Goal: Task Accomplishment & Management: Complete application form

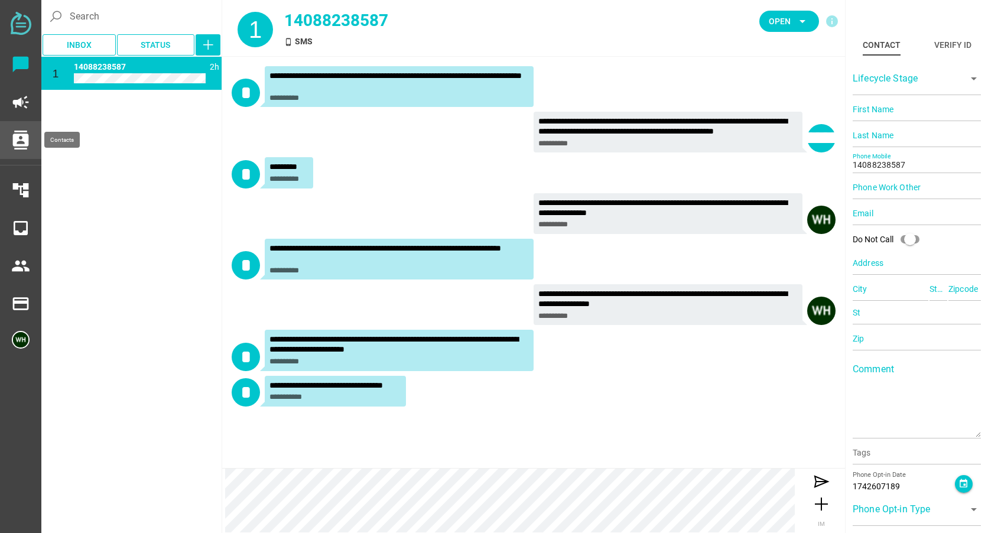
click at [19, 138] on icon "contacts" at bounding box center [20, 140] width 19 height 19
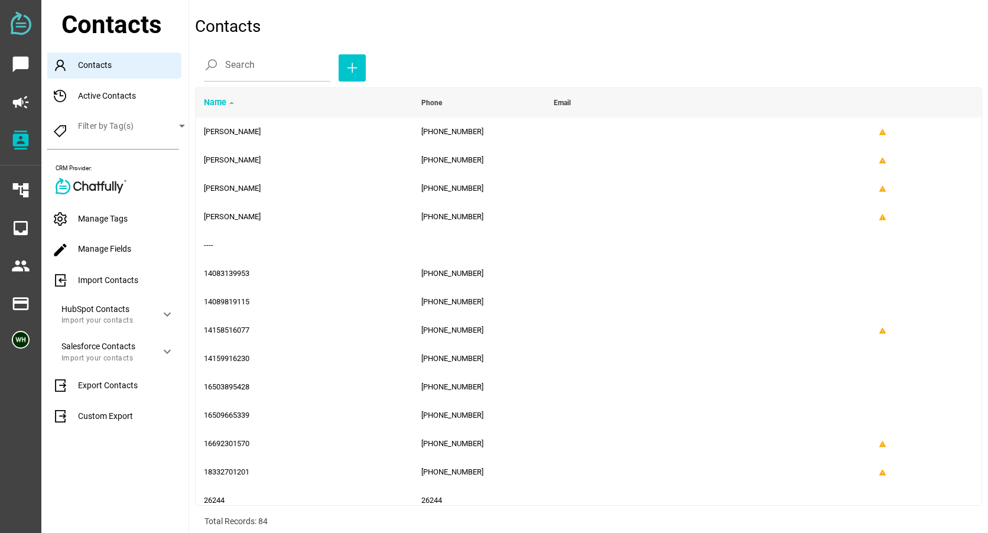
click at [98, 279] on div "Import Contacts" at bounding box center [117, 281] width 141 height 26
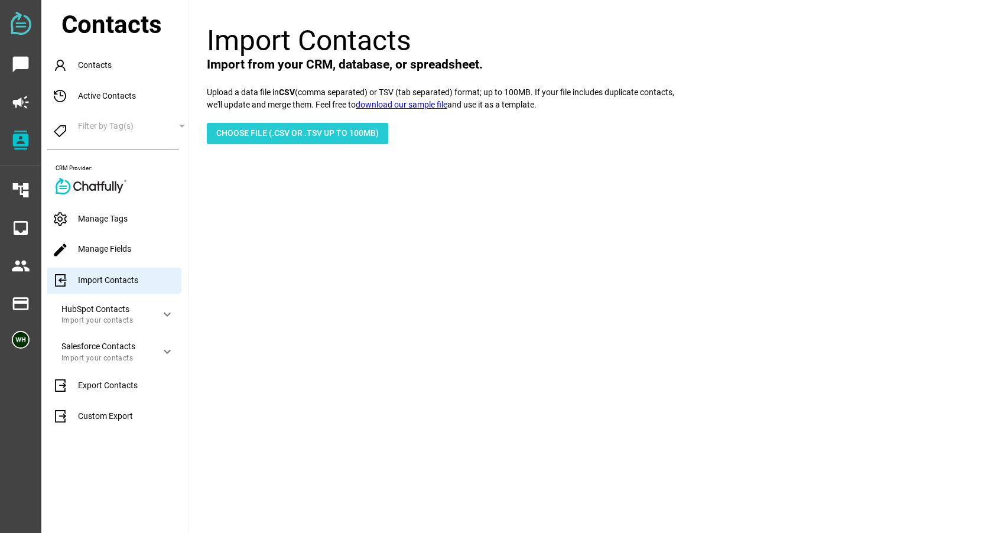
click at [236, 134] on span "Choose File (.csv or .tsv up to 100mb)" at bounding box center [297, 133] width 163 height 14
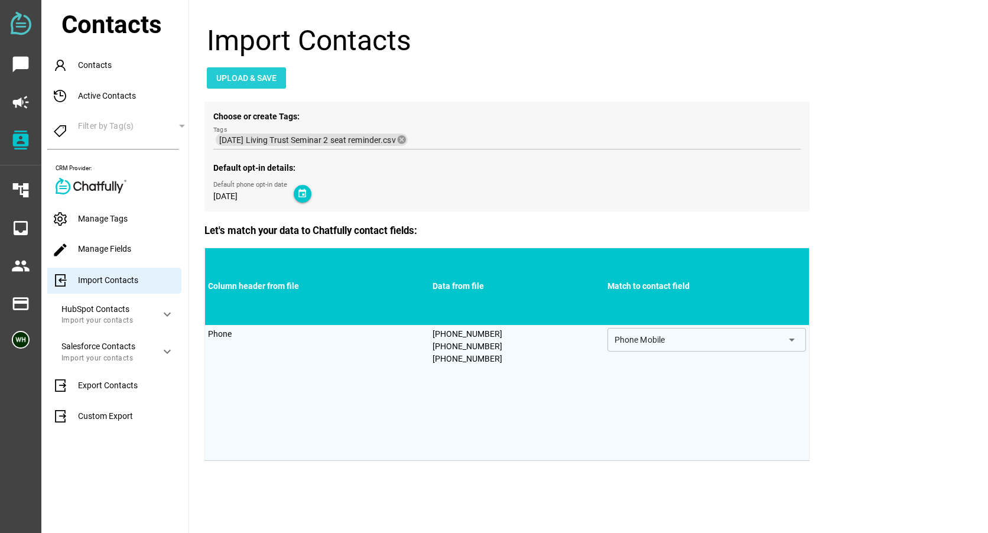
click at [263, 77] on span "Upload & Save" at bounding box center [246, 78] width 60 height 14
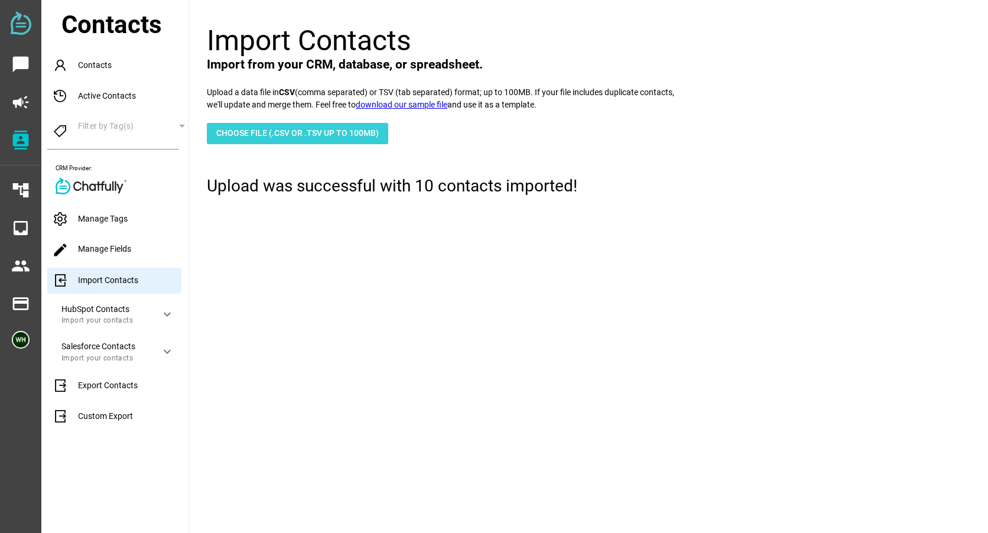
click at [279, 132] on span "Choose File (.csv or .tsv up to 100mb)" at bounding box center [297, 133] width 163 height 14
type input "C:\fakepath\8-14-25 Living Trust Seminar 1 seat reminder.csv"
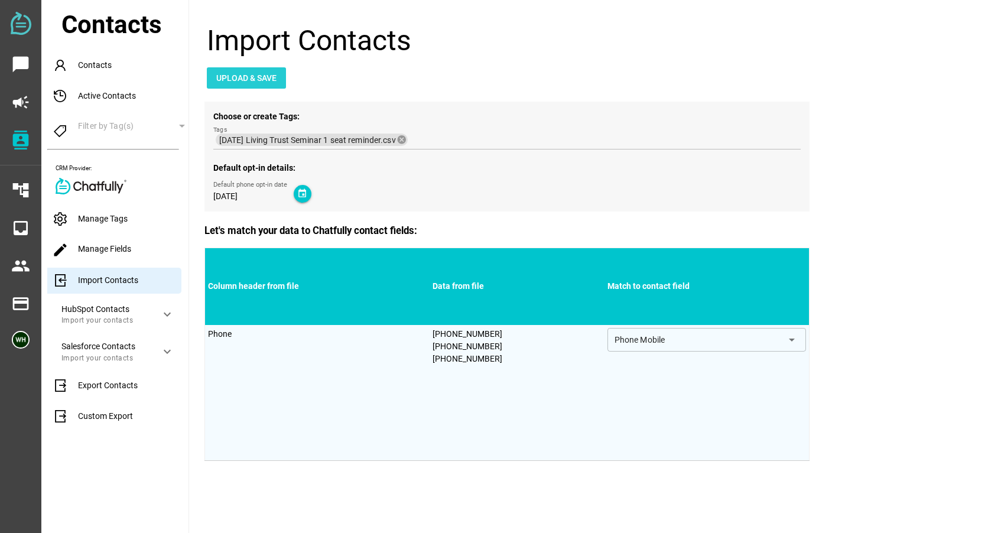
click at [235, 80] on span "Upload & Save" at bounding box center [246, 78] width 60 height 14
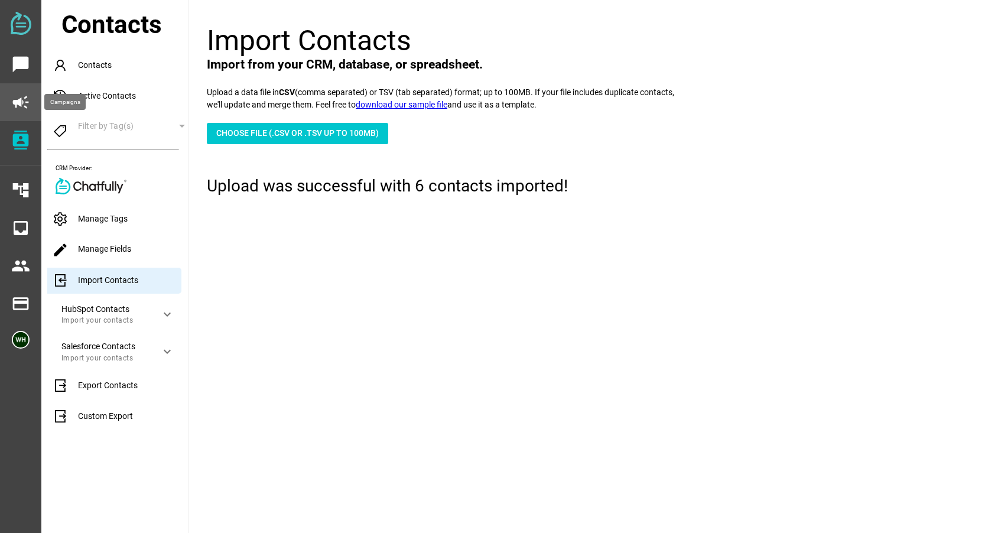
click at [17, 100] on icon "campaign" at bounding box center [20, 102] width 19 height 19
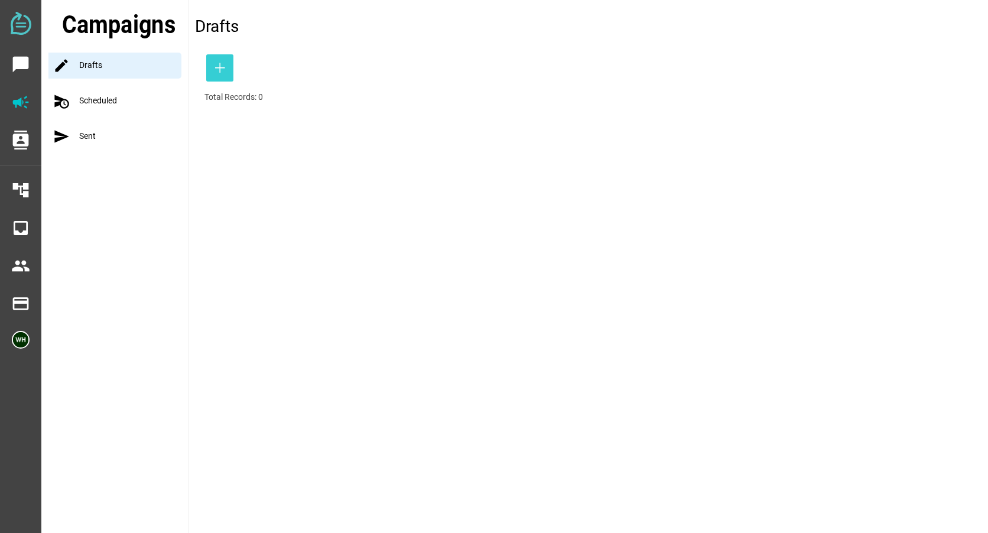
click at [216, 66] on icon "button" at bounding box center [220, 68] width 14 height 14
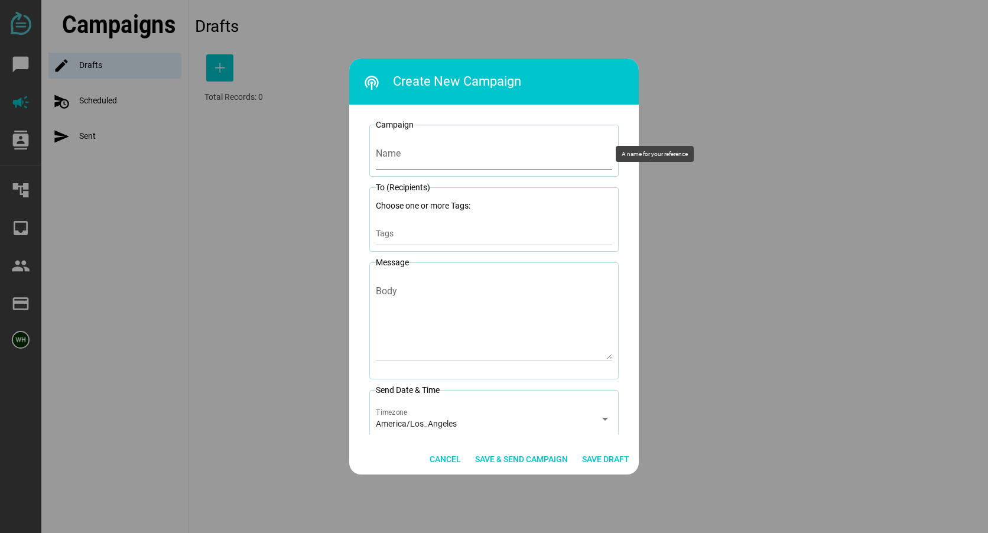
click at [407, 158] on input "Name" at bounding box center [494, 153] width 236 height 33
click at [398, 157] on input "Name" at bounding box center [494, 153] width 236 height 33
type input "8-14-25 LTSeminar 2 Seat Reminder"
click at [400, 222] on div "Tags" at bounding box center [494, 234] width 236 height 24
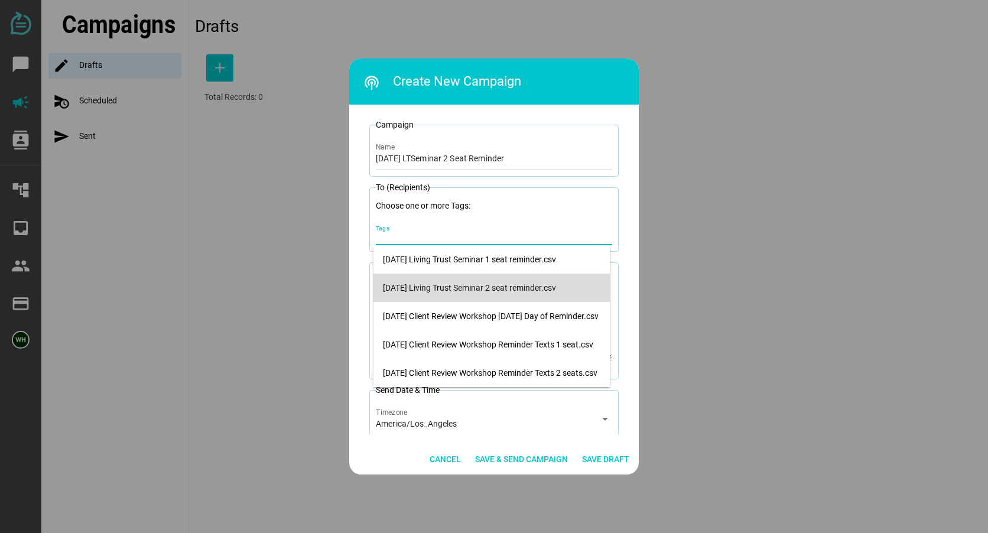
click at [408, 288] on div "[DATE] Living Trust Seminar 2 seat reminder.csv" at bounding box center [492, 288] width 218 height 10
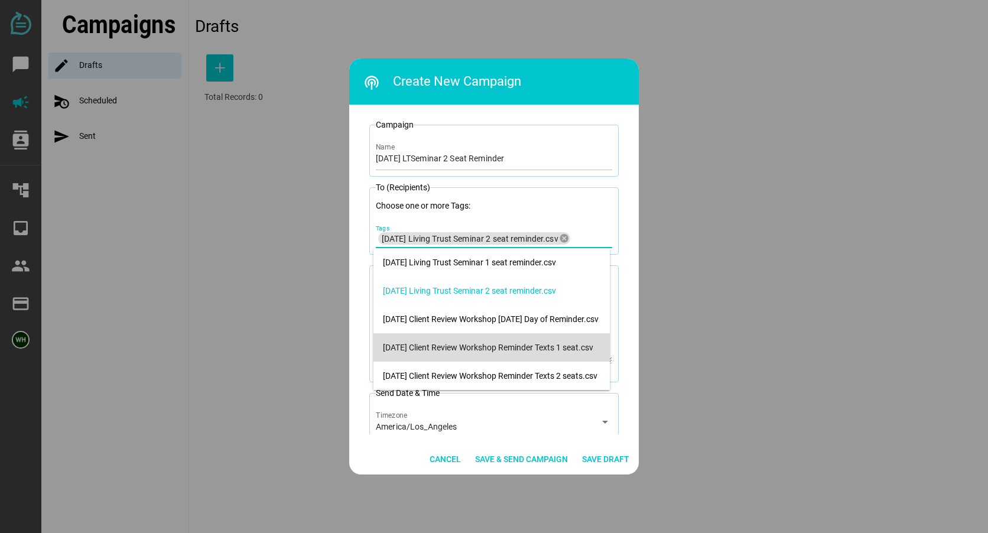
click at [670, 241] on div at bounding box center [494, 266] width 988 height 533
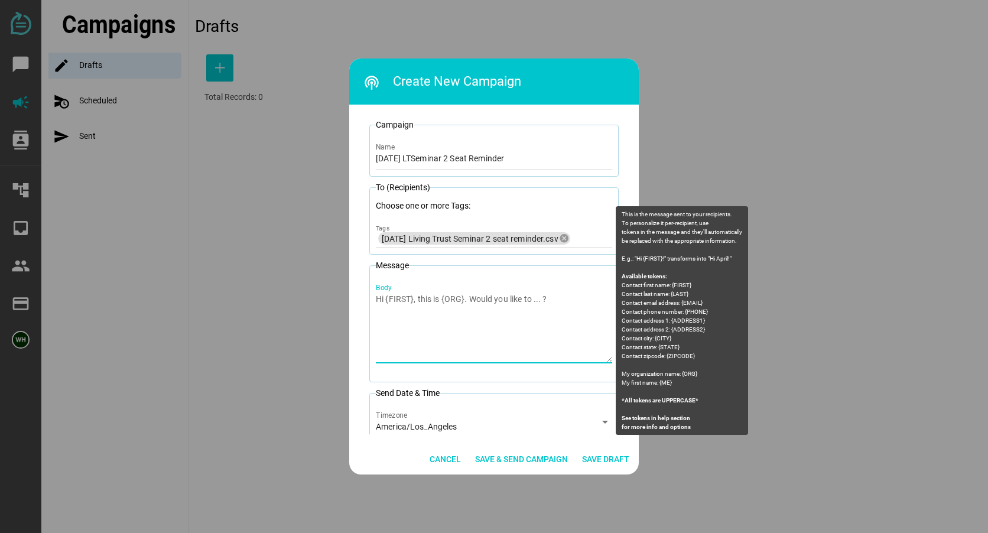
click at [402, 296] on textarea "Body" at bounding box center [494, 327] width 236 height 69
paste textarea "Litherland Kennedy Law: You are registered for 2 seats at the Living Trust semi…"
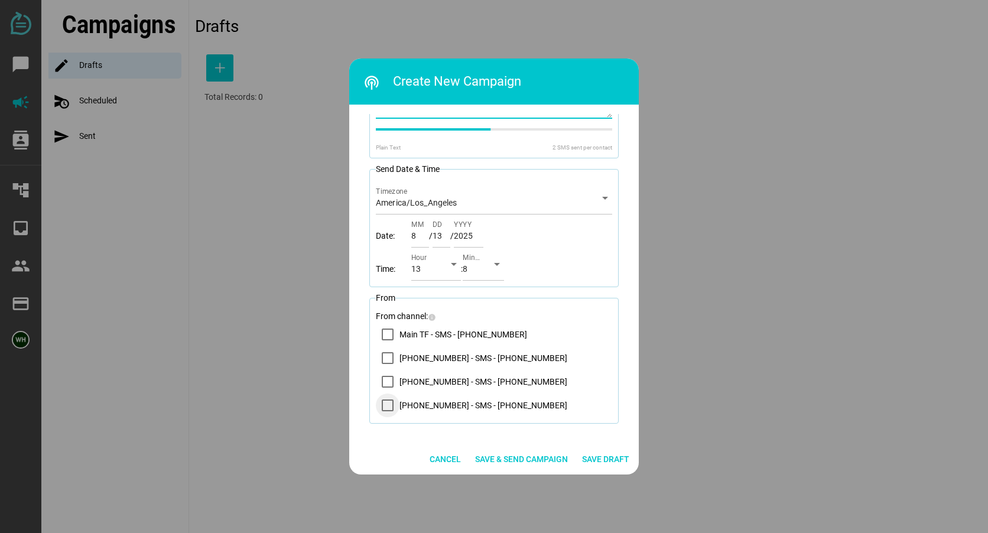
scroll to position [246, 0]
type textarea "Litherland Kennedy Law: You are registered for 2 seats at the Living Trust semi…"
click at [384, 358] on icon "14083569200 - SMS - (408) 356-9200" at bounding box center [388, 356] width 8 height 6
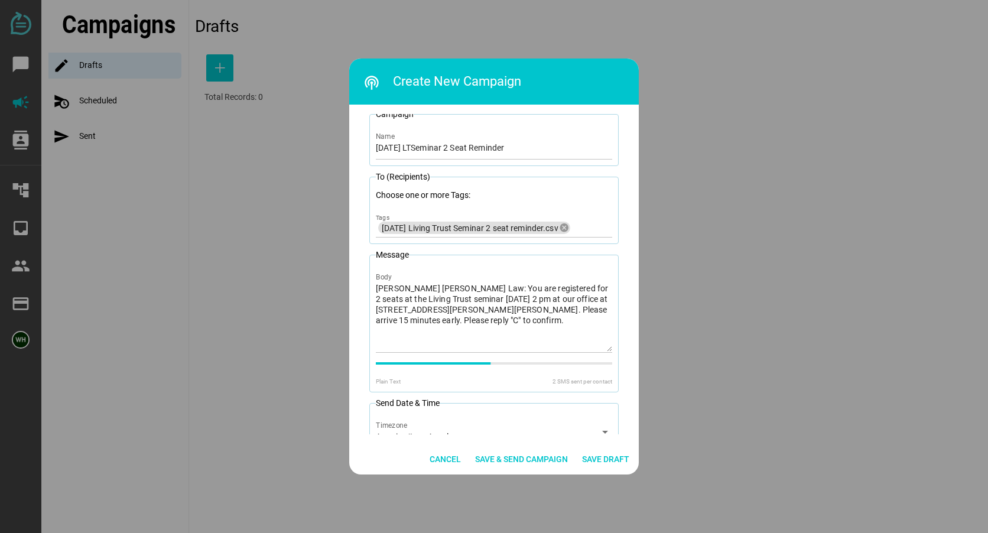
scroll to position [0, 0]
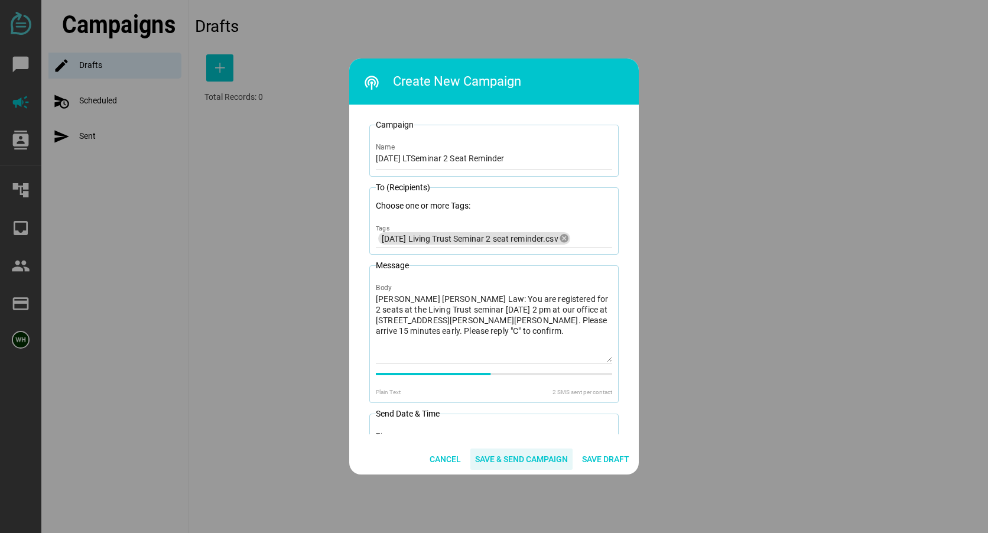
click at [527, 464] on span "Save & Send Campaign" at bounding box center [521, 459] width 93 height 14
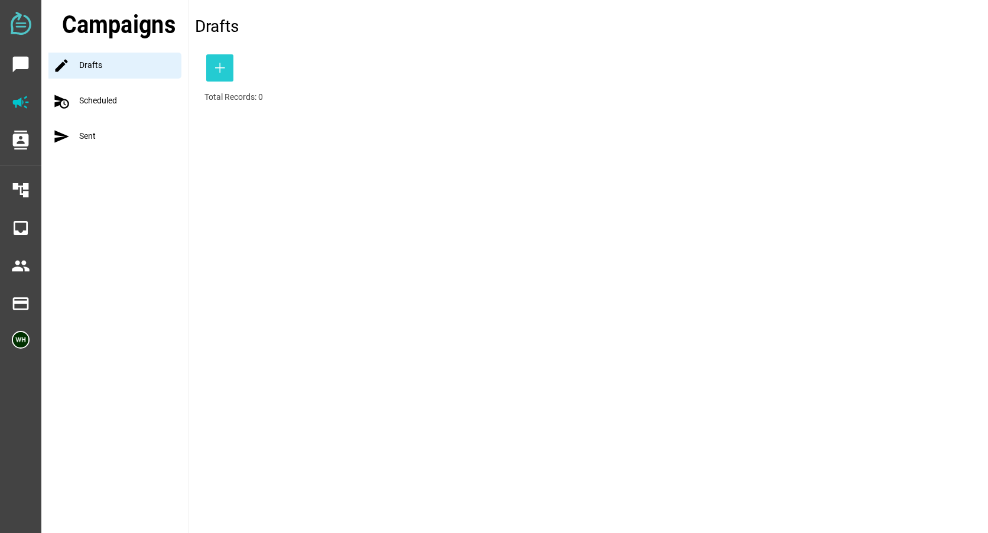
click at [221, 72] on icon "button" at bounding box center [220, 68] width 14 height 14
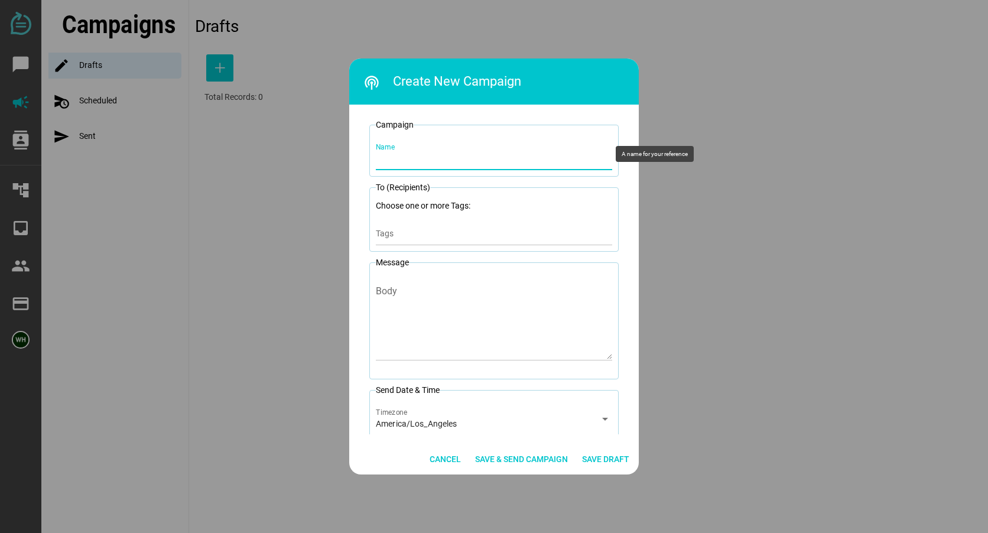
click at [412, 165] on input "Name" at bounding box center [494, 153] width 236 height 33
click at [450, 160] on input "8-14-25 LTSeminar 2 Seat Reminder" at bounding box center [494, 153] width 236 height 33
type input "8-14-25 LTSeminar 1 Seat Reminder"
click at [385, 228] on div "Tags" at bounding box center [494, 234] width 236 height 24
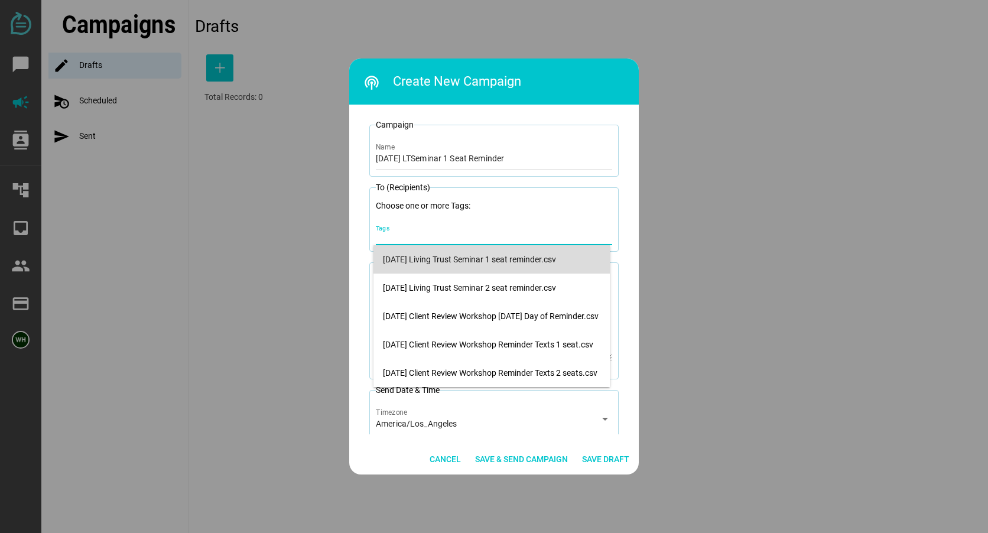
click at [428, 258] on div "8-14-25 Living Trust Seminar 1 seat reminder.csv" at bounding box center [492, 260] width 218 height 10
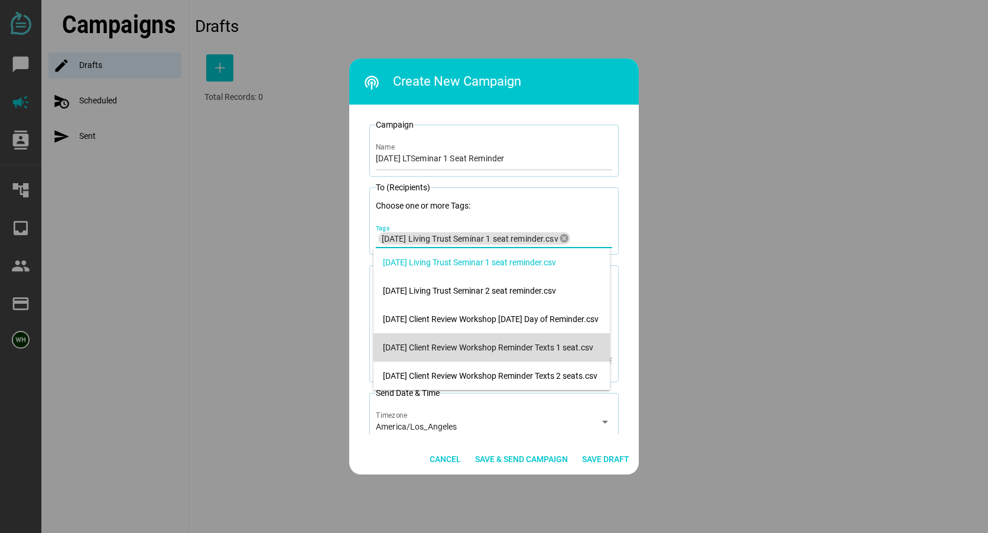
click at [674, 258] on div at bounding box center [494, 266] width 988 height 533
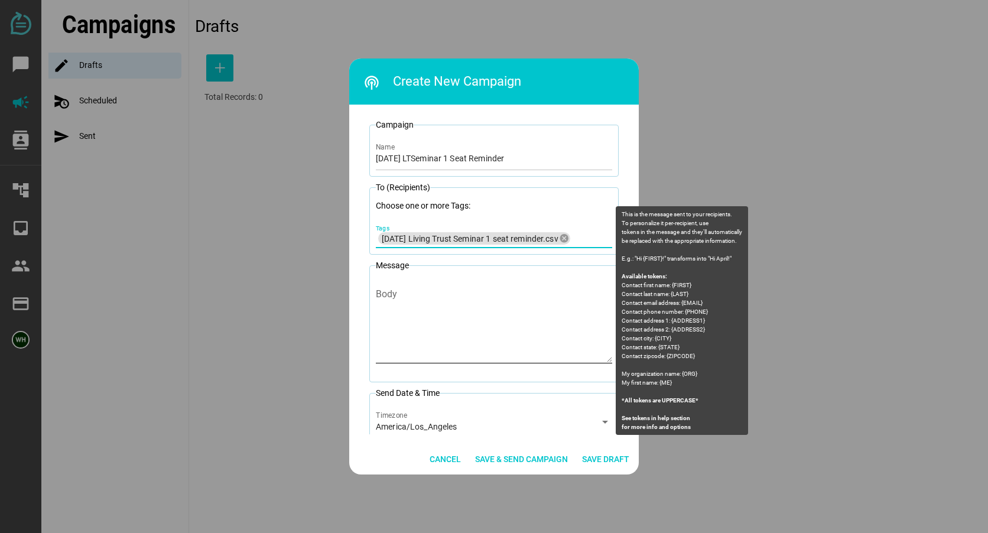
click at [389, 296] on textarea "Body" at bounding box center [494, 327] width 236 height 69
paste textarea "Litherland Kennedy Law: You are registered for 2 seats at the Living Trust semi…"
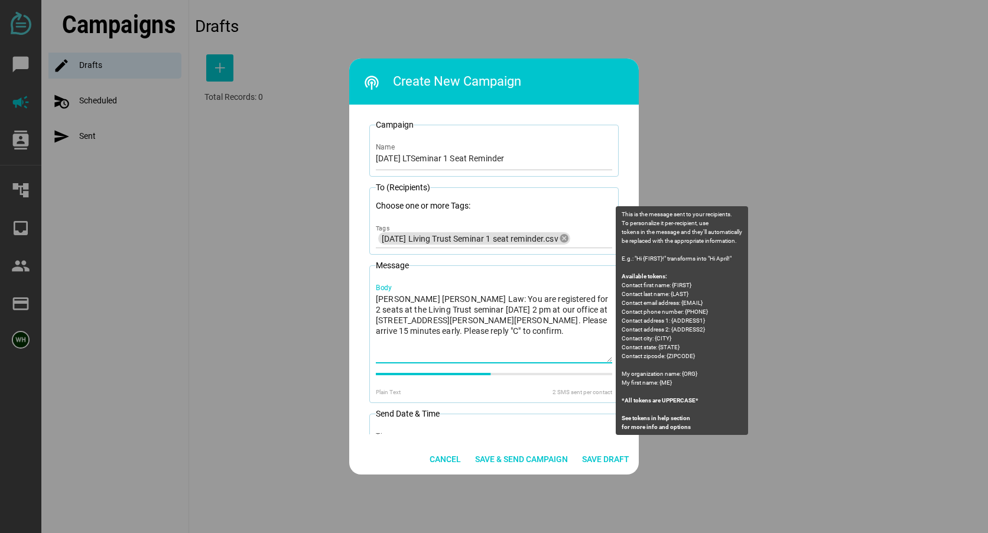
click at [554, 298] on textarea "Litherland Kennedy Law: You are registered for 2 seats at the Living Trust semi…" at bounding box center [494, 327] width 236 height 69
click at [574, 297] on textarea "Litherland Kennedy Law: You are registered for 1 seats at the Living Trust semi…" at bounding box center [494, 327] width 236 height 69
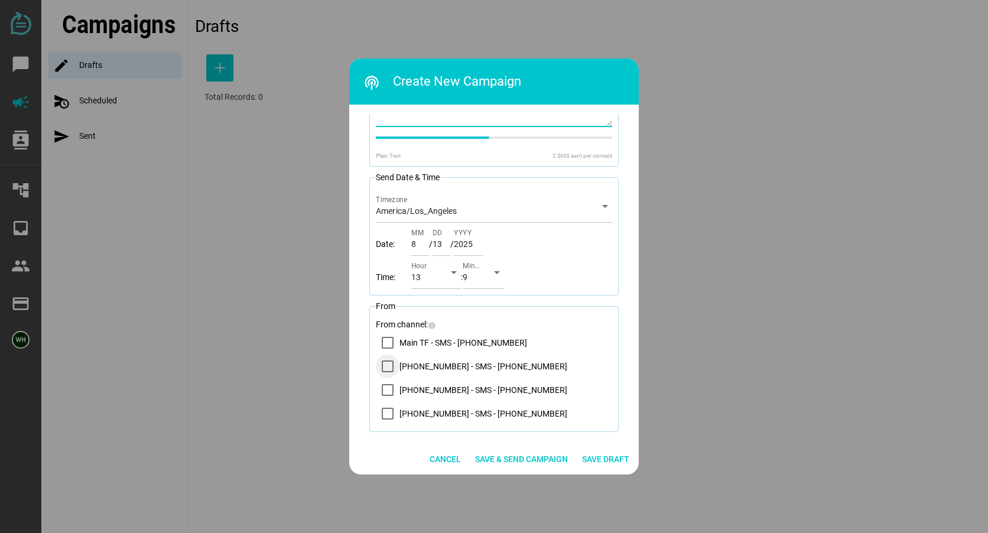
scroll to position [246, 0]
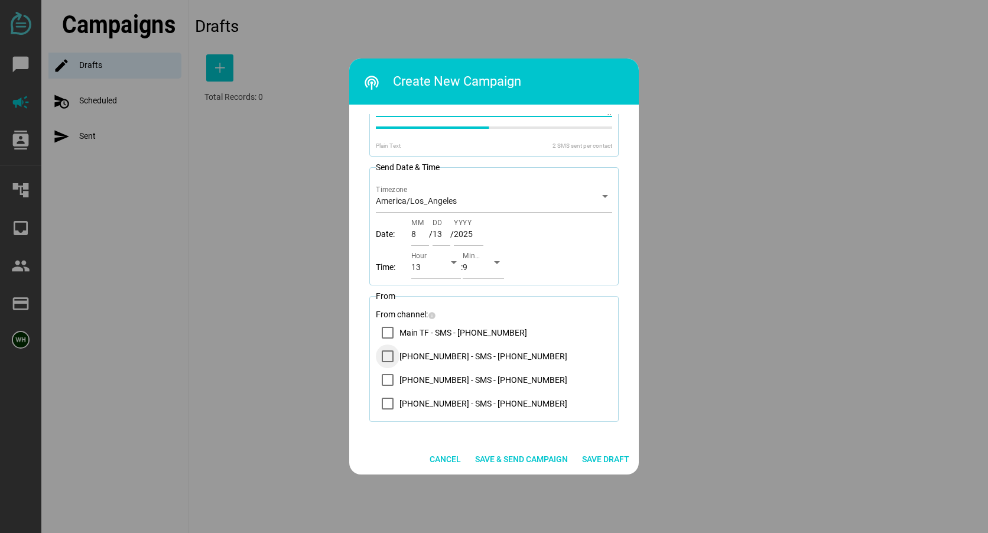
type textarea "Litherland Kennedy Law: You are registered for 1 seat at the Living Trust semin…"
click at [391, 359] on div "14083569200 - SMS - (408) 356-9200" at bounding box center [388, 356] width 12 height 12
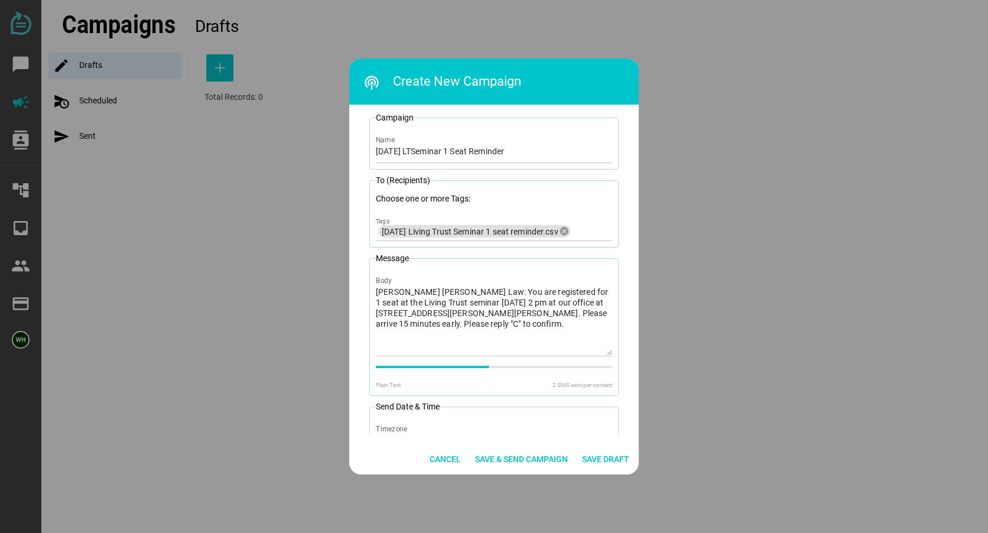
scroll to position [0, 0]
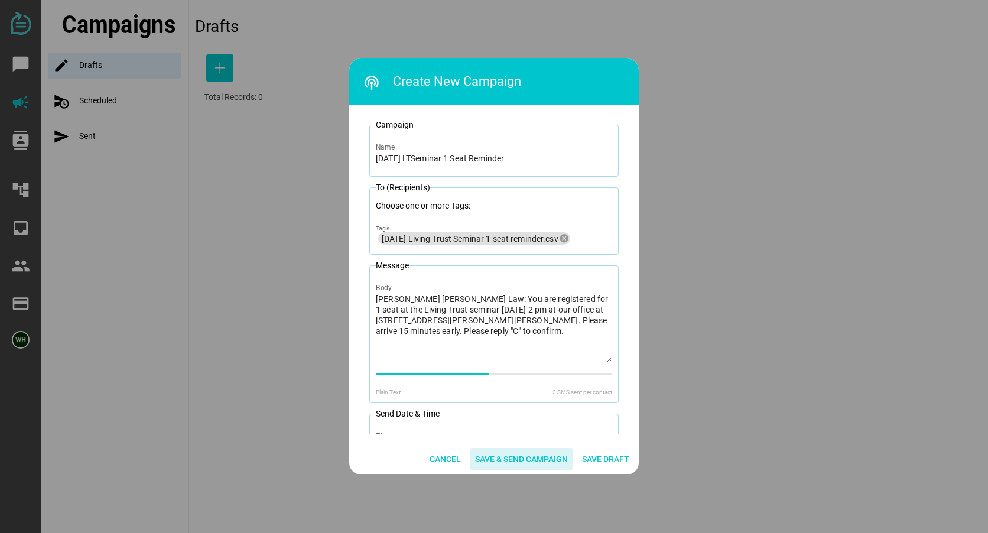
click at [526, 462] on span "Save & Send Campaign" at bounding box center [521, 459] width 93 height 14
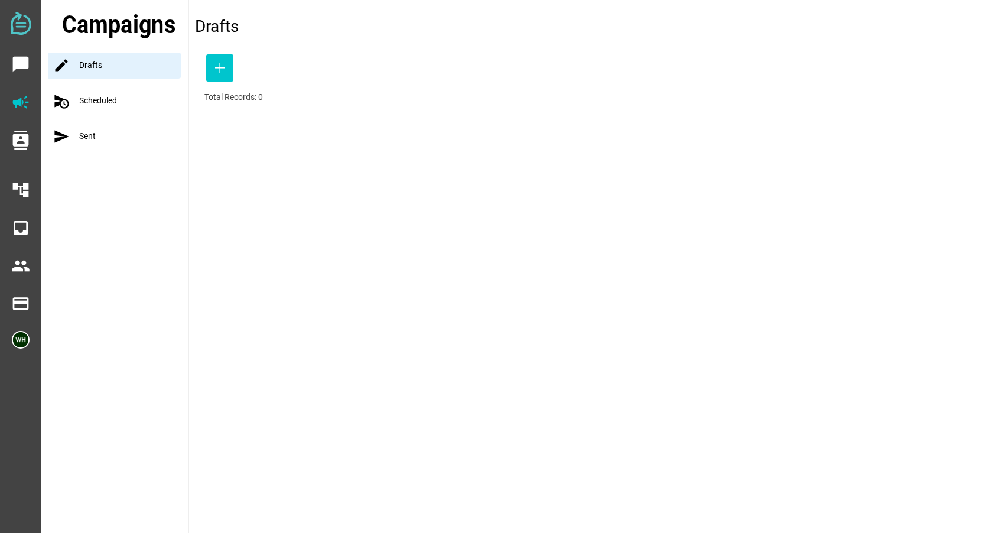
click at [90, 106] on div "schedule_send Scheduled" at bounding box center [118, 101] width 140 height 26
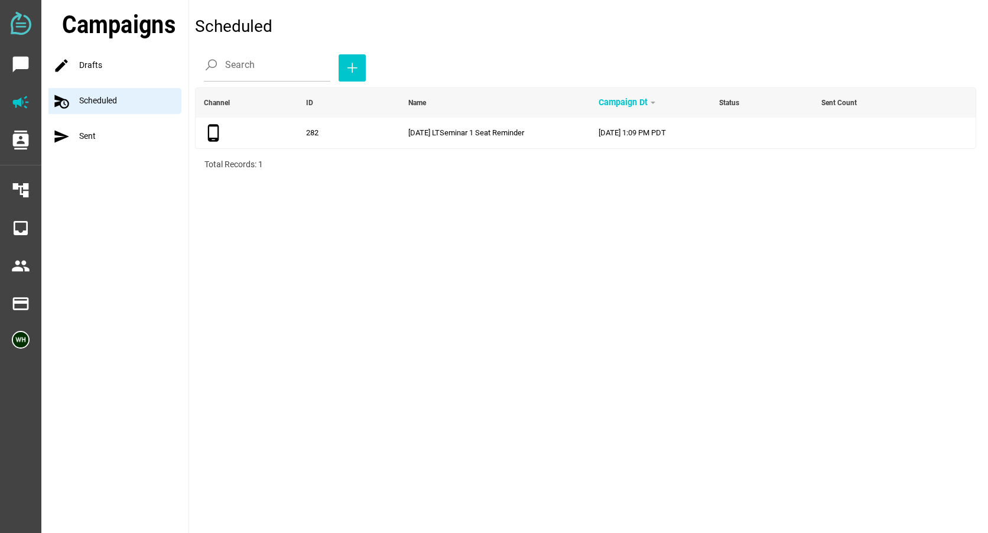
click at [91, 140] on div "send Sent" at bounding box center [118, 137] width 140 height 26
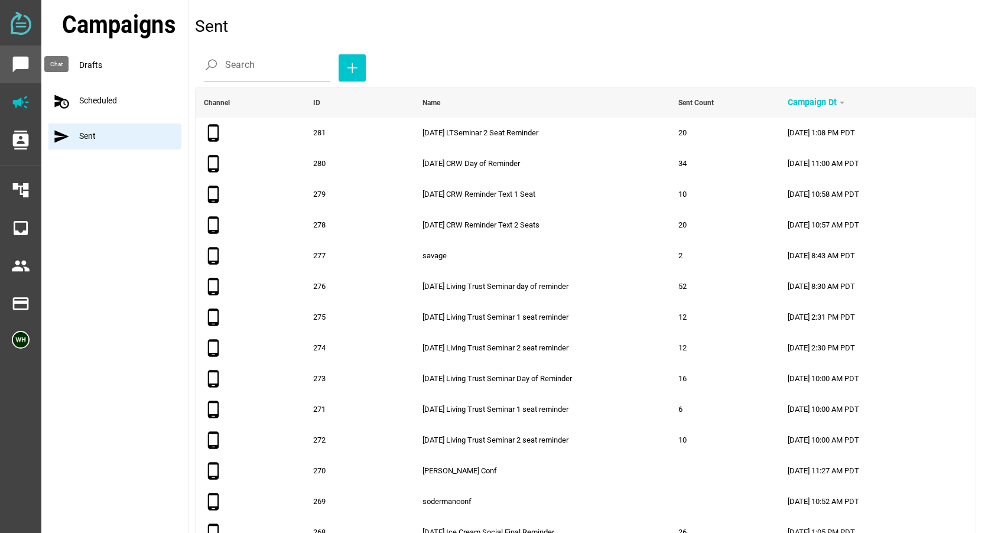
click at [22, 57] on icon "chat_bubble" at bounding box center [20, 64] width 19 height 19
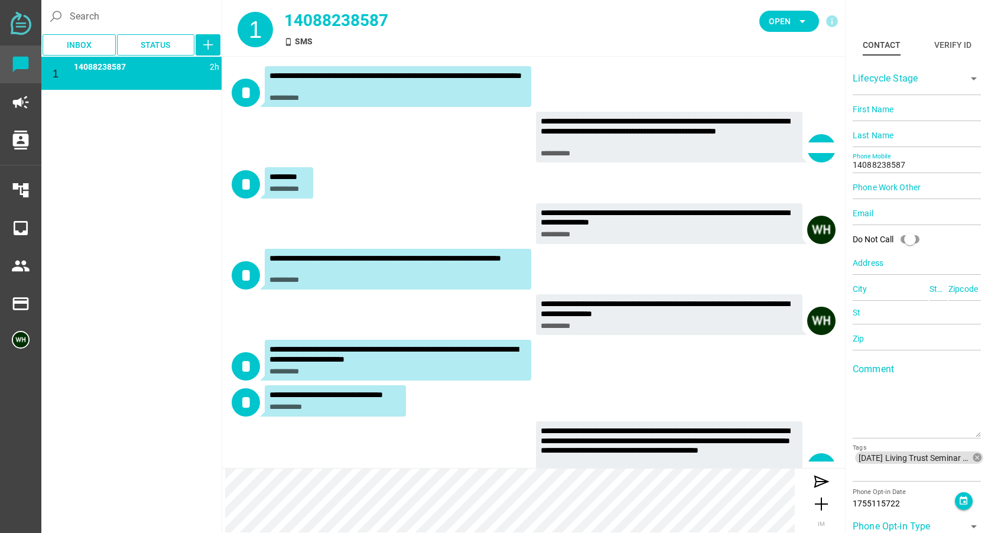
scroll to position [28, 0]
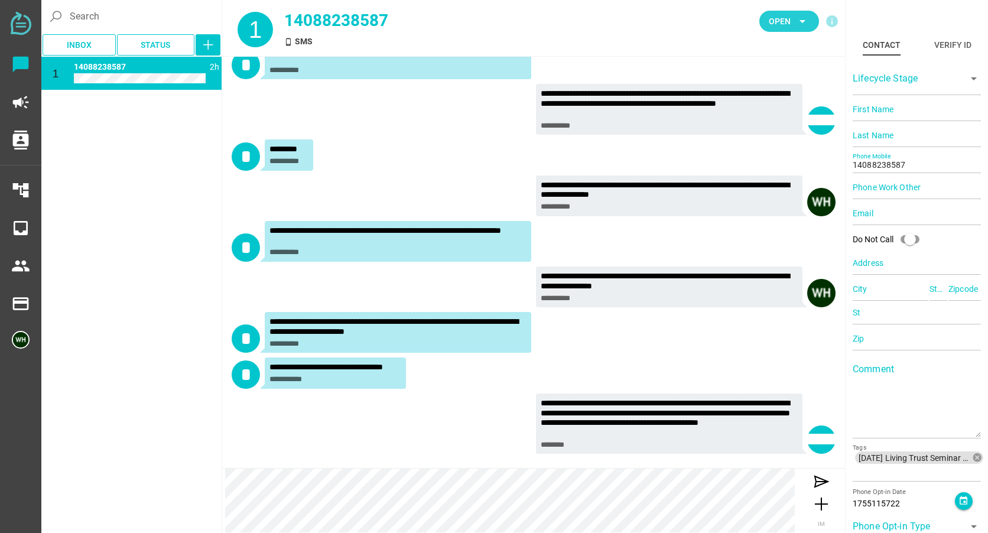
click at [786, 22] on span "Open" at bounding box center [780, 21] width 22 height 14
click at [774, 129] on div "Closed" at bounding box center [785, 131] width 50 height 10
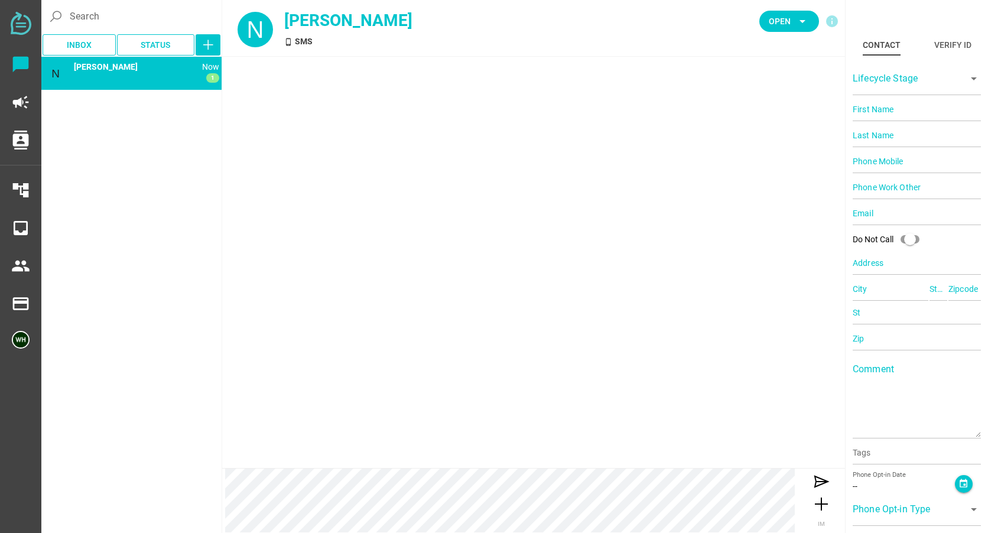
type input "14085060003"
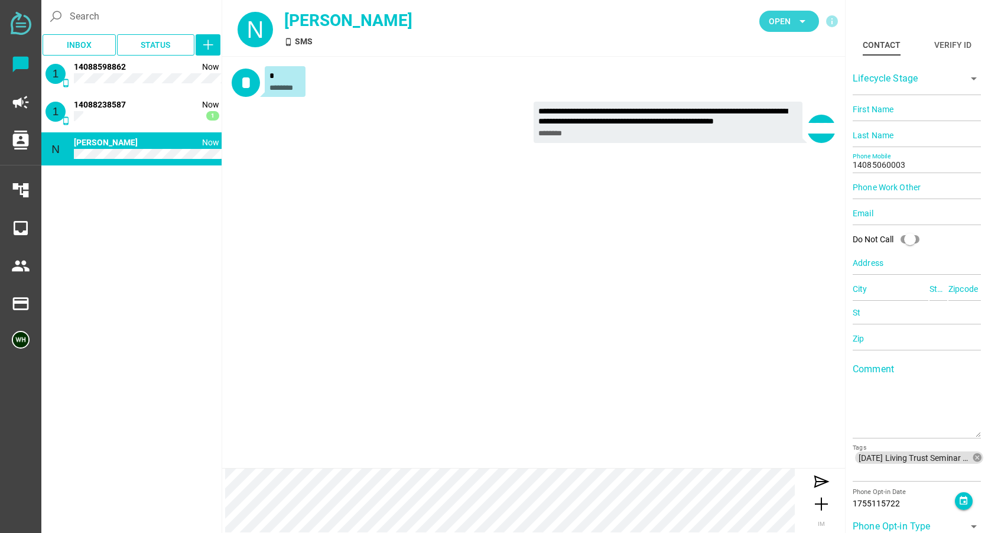
click at [774, 21] on span "Open" at bounding box center [780, 21] width 22 height 14
click at [771, 130] on div "Closed" at bounding box center [785, 131] width 50 height 10
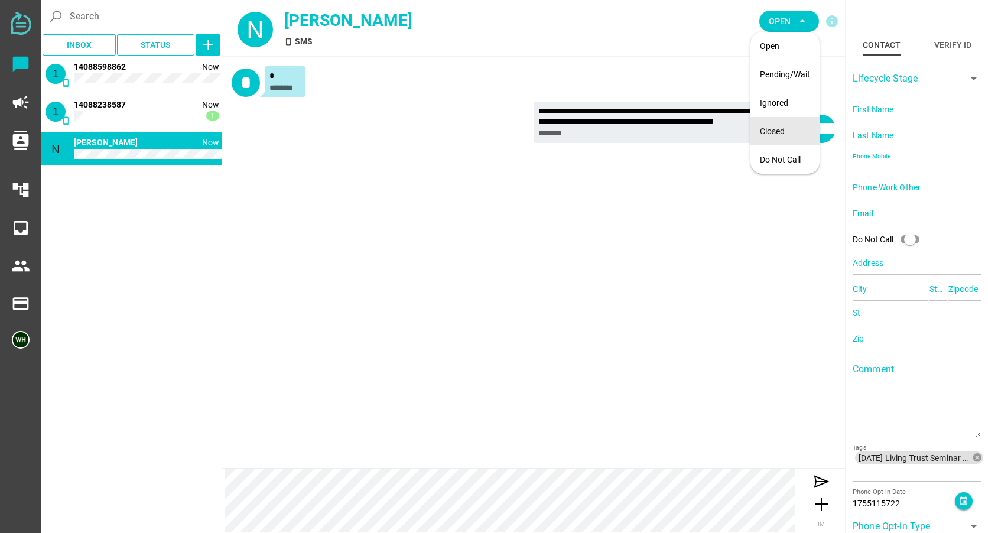
type input "14088238587"
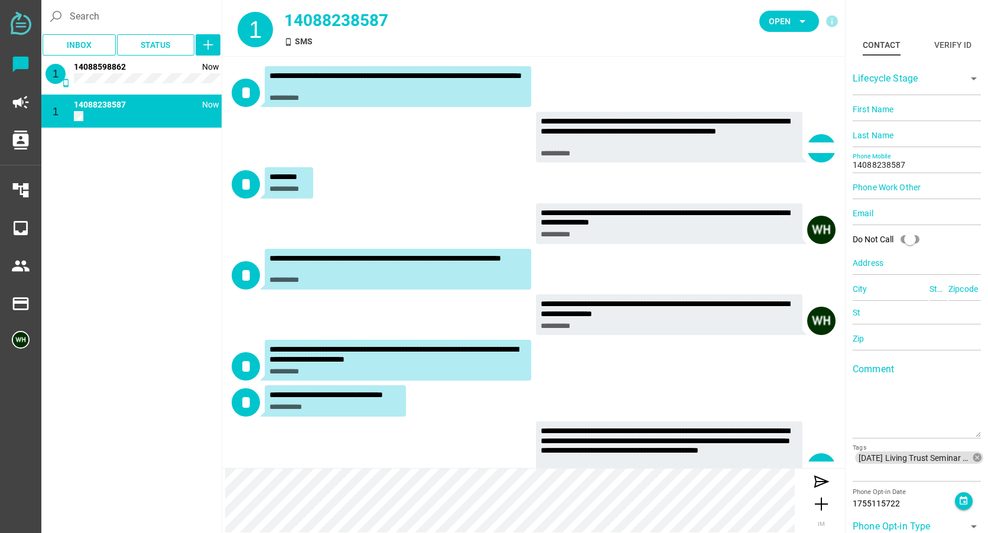
scroll to position [64, 0]
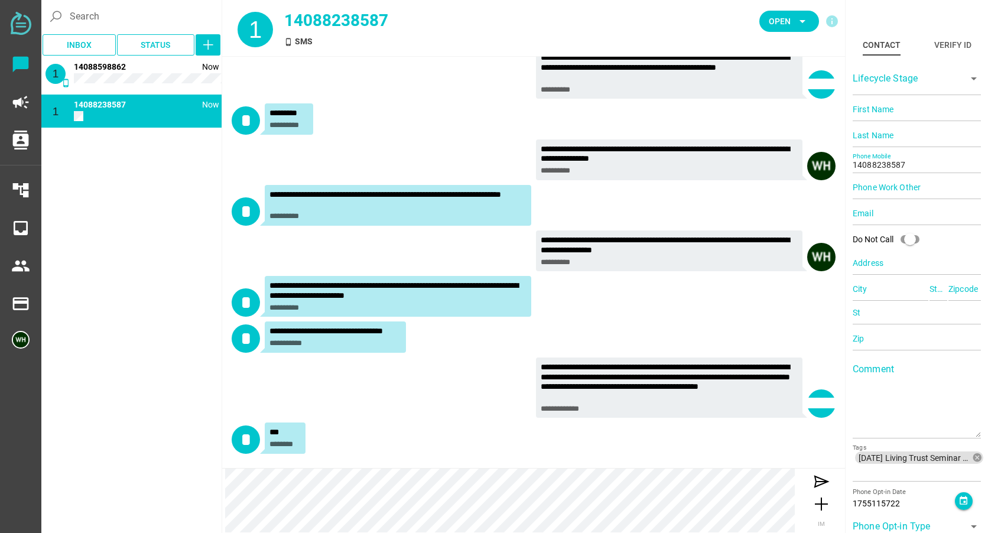
click at [174, 99] on div "1 phone_android Now 14088238587" at bounding box center [131, 111] width 180 height 33
click at [790, 20] on span "Open" at bounding box center [780, 21] width 22 height 14
drag, startPoint x: 774, startPoint y: 131, endPoint x: 746, endPoint y: 131, distance: 27.2
click at [774, 131] on div "Closed" at bounding box center [785, 131] width 50 height 10
type input "14088598862"
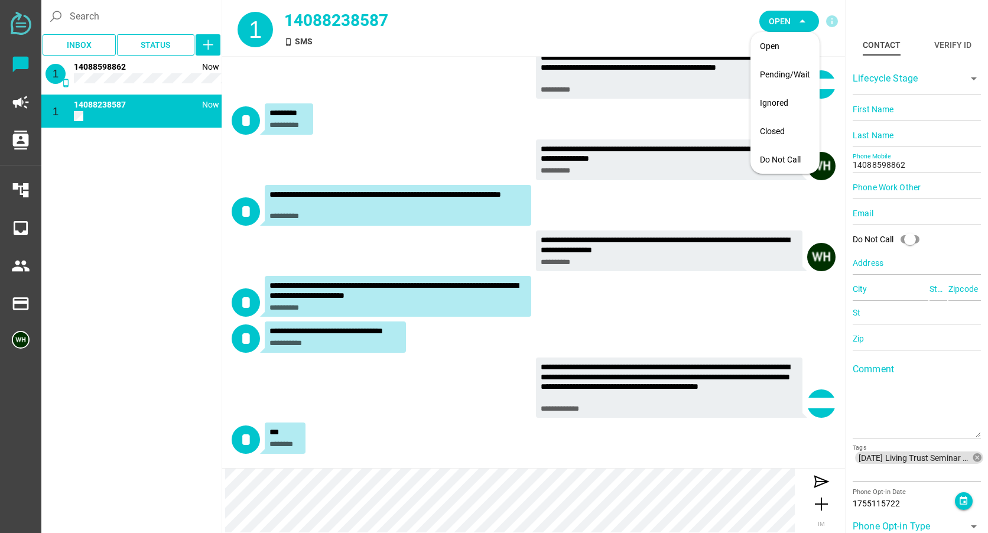
scroll to position [0, 0]
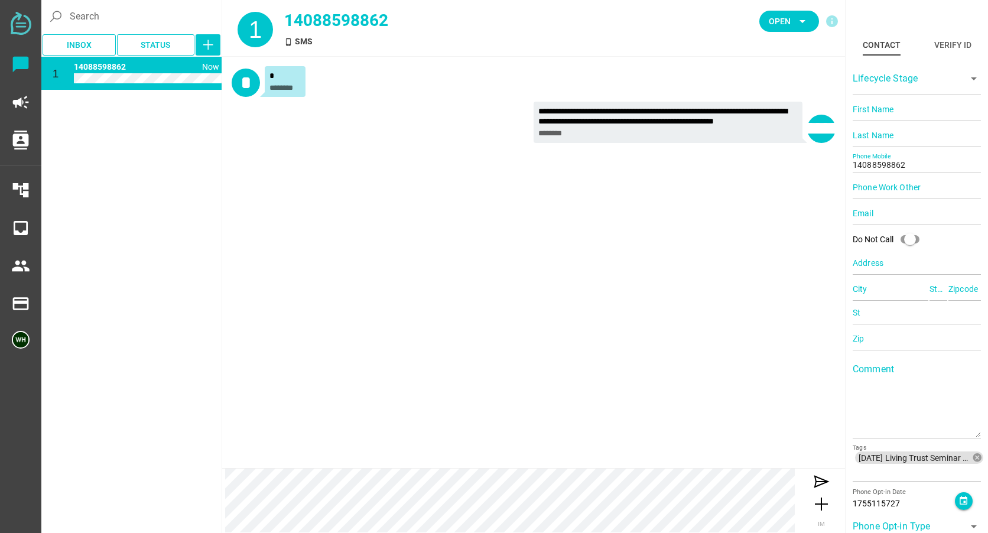
click at [241, 161] on div "**********" at bounding box center [533, 262] width 623 height 411
click at [796, 16] on icon "arrow_drop_down" at bounding box center [803, 21] width 14 height 14
click at [781, 132] on div "Closed" at bounding box center [785, 131] width 50 height 10
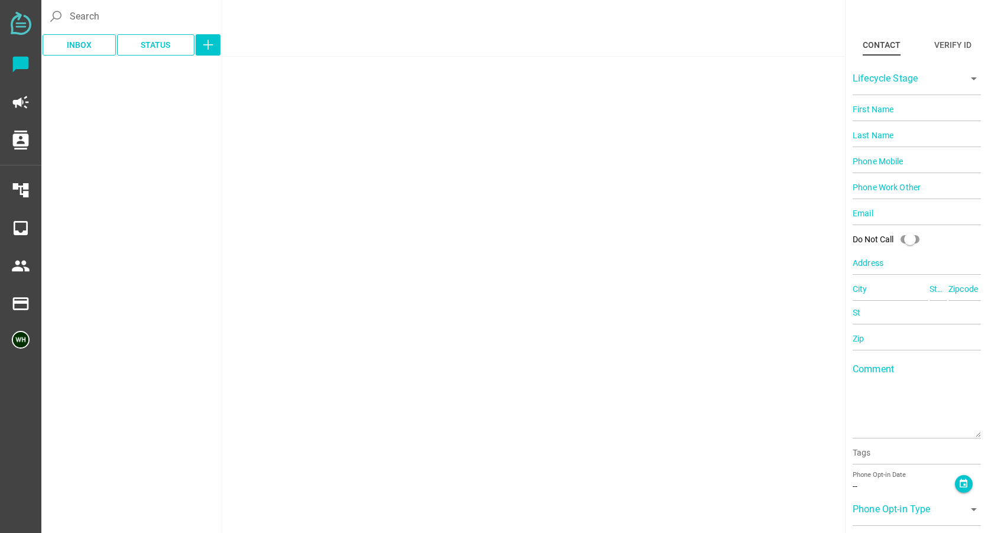
type input "14086791908"
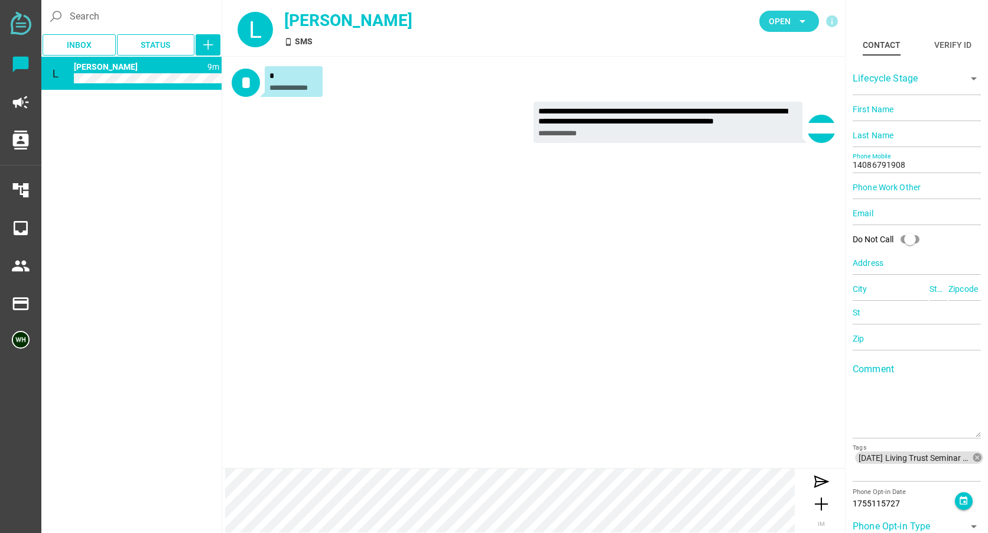
click at [787, 20] on span "Open" at bounding box center [780, 21] width 22 height 14
click at [762, 130] on div "Closed" at bounding box center [785, 131] width 50 height 10
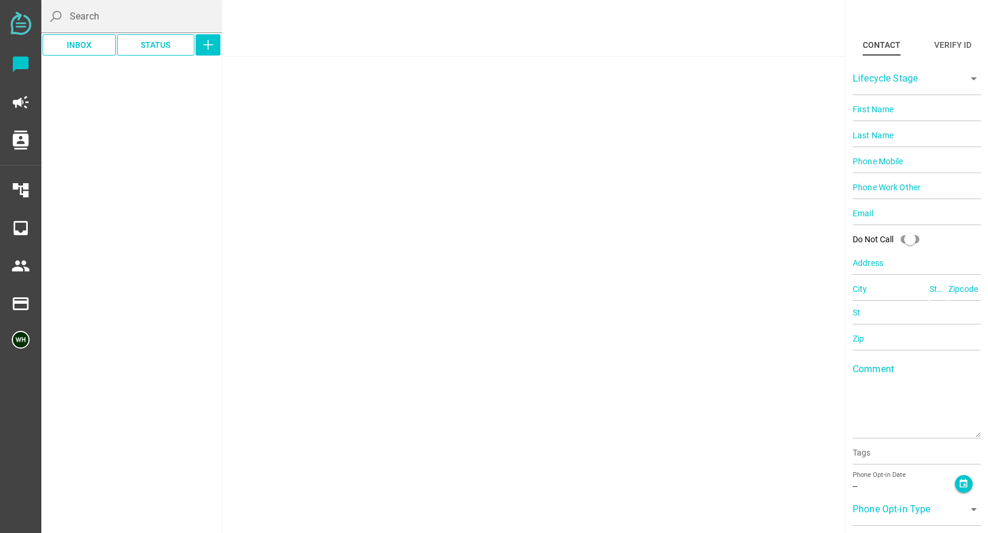
type input "14087628635"
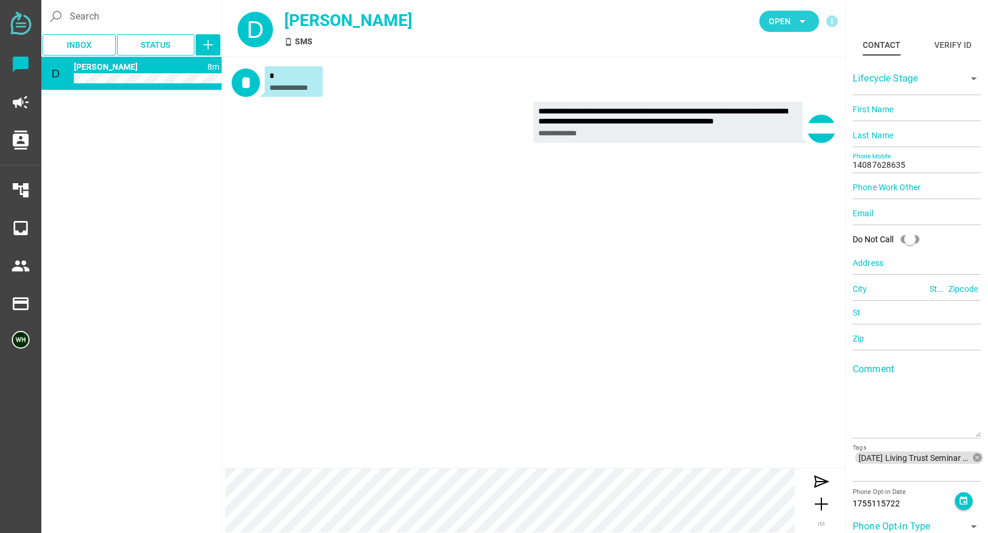
click at [797, 27] on icon "arrow_drop_down" at bounding box center [803, 21] width 14 height 14
click at [774, 121] on div "Closed" at bounding box center [785, 131] width 69 height 28
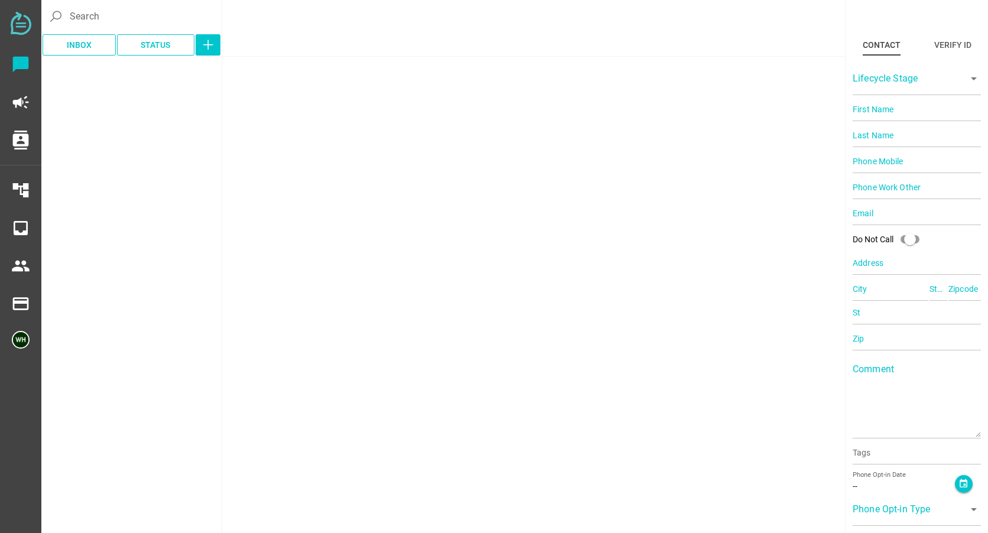
type input "14089662377"
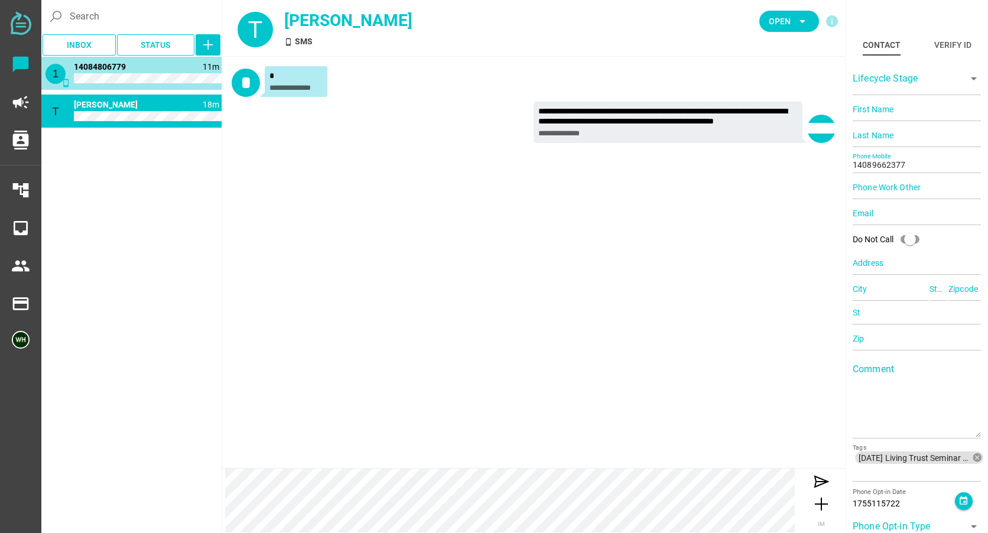
click at [104, 65] on span "14084806779" at bounding box center [100, 66] width 52 height 9
type input "14084806779"
